Goal: Task Accomplishment & Management: Manage account settings

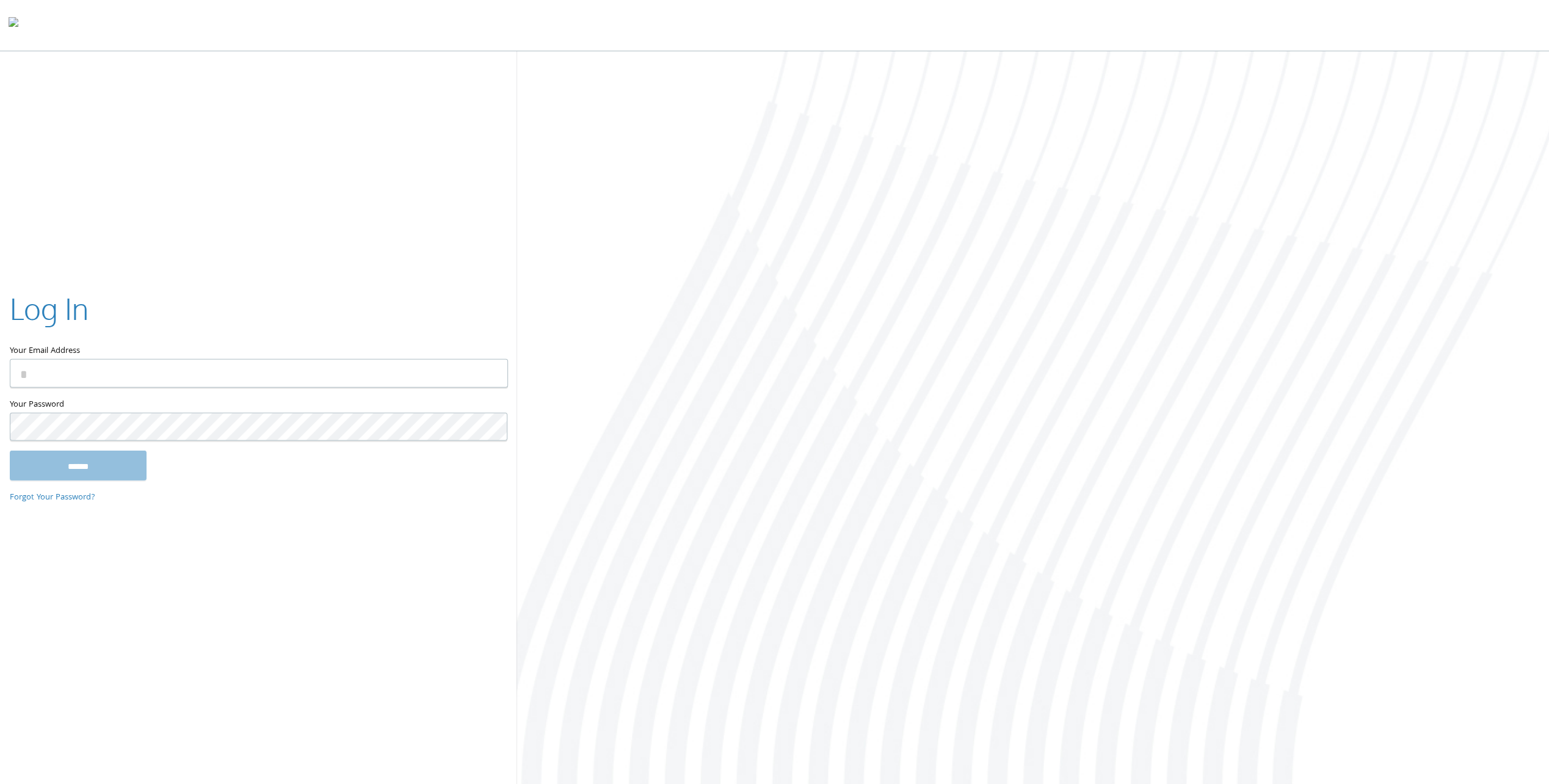
type input "**********"
click at [98, 475] on input "******" at bounding box center [77, 464] width 136 height 30
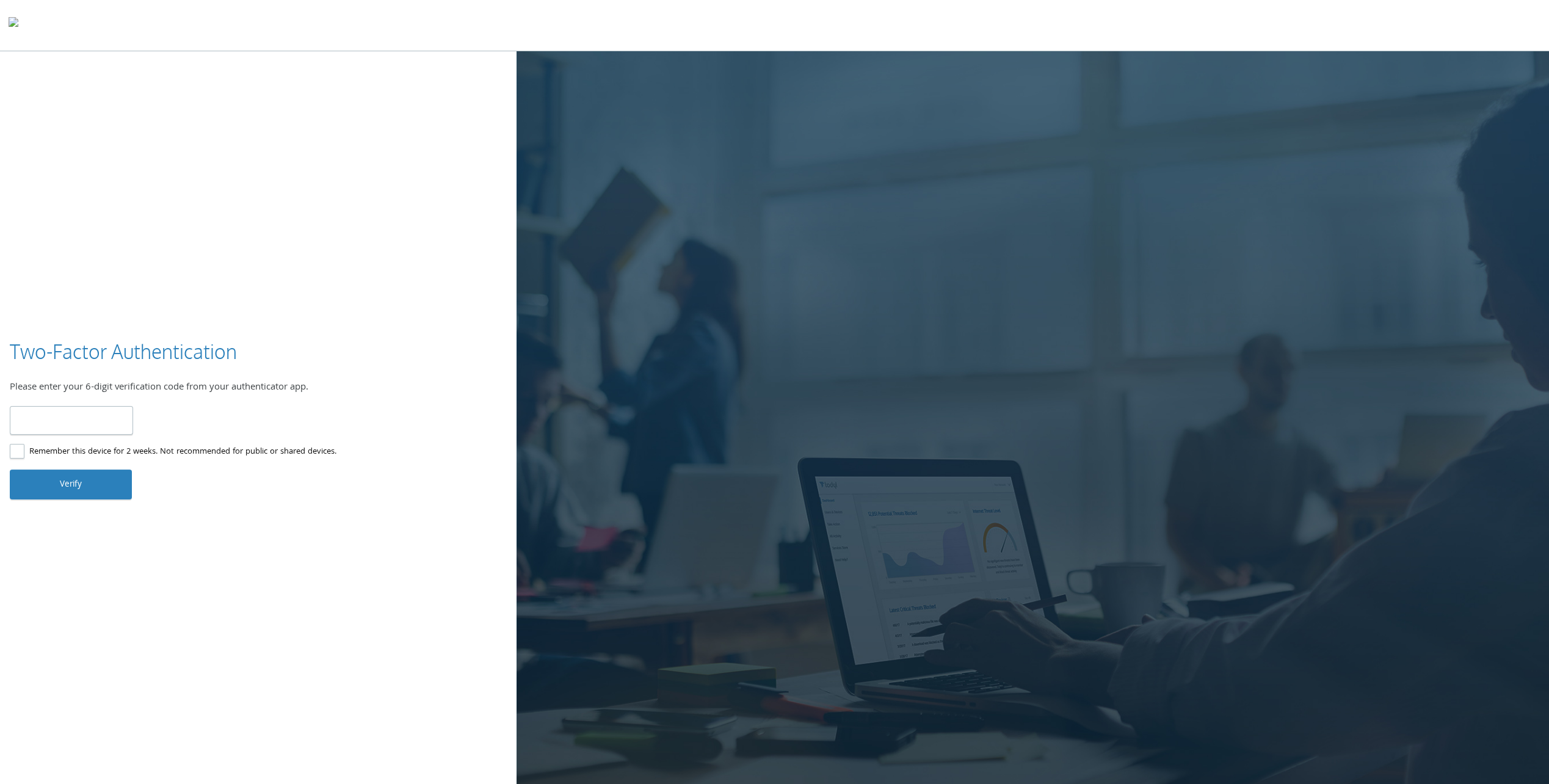
type input "******"
click at [116, 479] on button "Verify" at bounding box center [71, 484] width 122 height 30
